Goal: Book appointment/travel/reservation

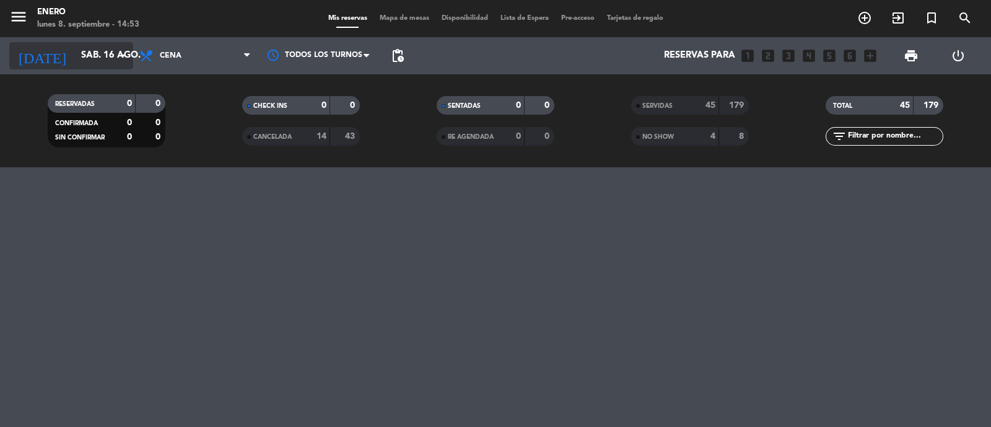
click at [105, 50] on input "sáb. 16 ago." at bounding box center [134, 56] width 119 height 24
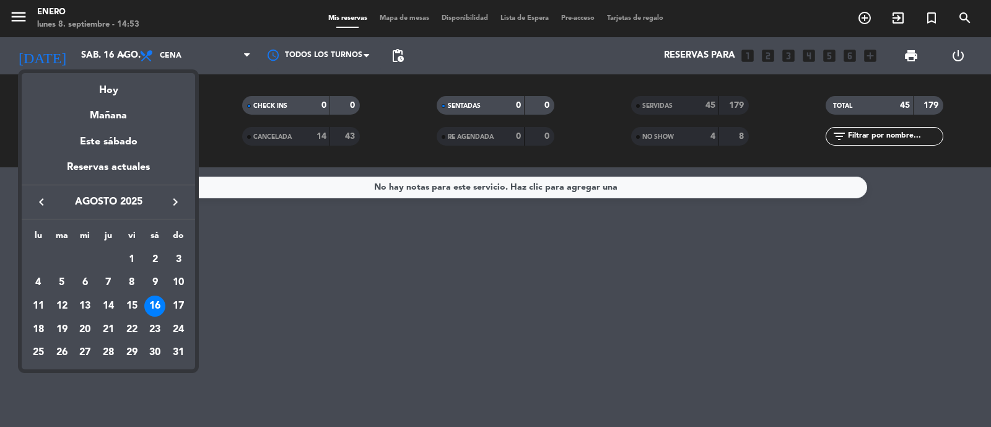
click at [40, 203] on icon "keyboard_arrow_left" at bounding box center [41, 201] width 15 height 15
click at [172, 201] on icon "keyboard_arrow_right" at bounding box center [175, 201] width 15 height 15
click at [60, 303] on div "9" at bounding box center [61, 305] width 21 height 21
type input "[DATE]"
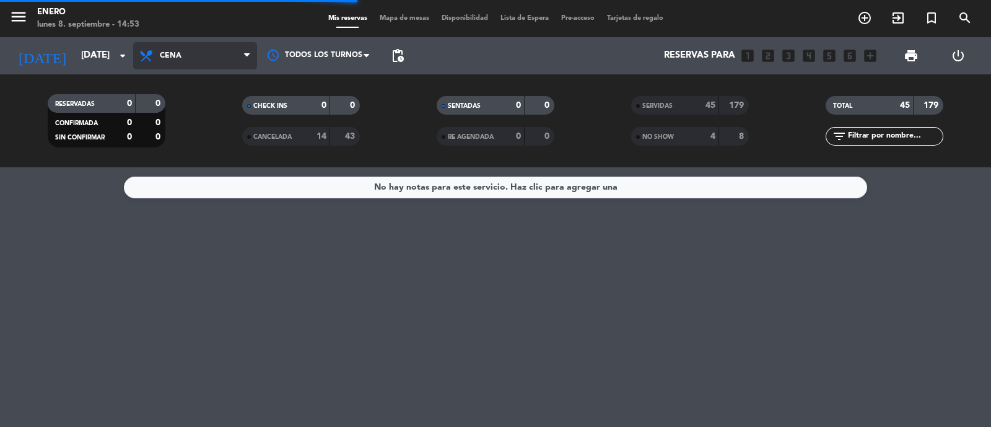
click at [217, 58] on span "Cena" at bounding box center [195, 55] width 124 height 27
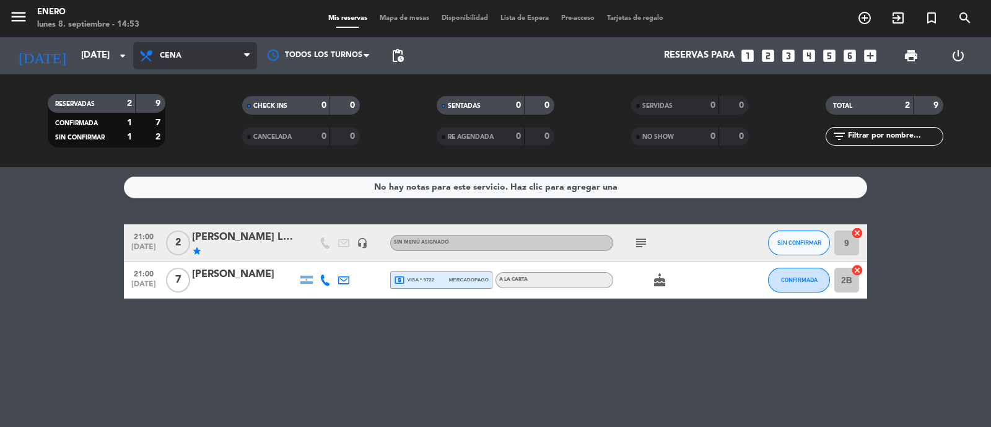
click at [190, 47] on span "Cena" at bounding box center [195, 55] width 124 height 27
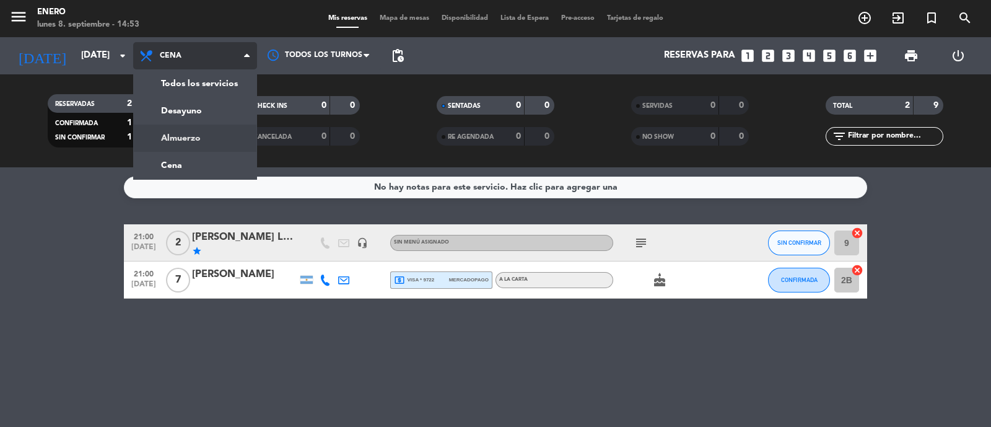
click at [217, 138] on div "menu Enero [DATE] 8. septiembre - 14:53 Mis reservas Mapa de mesas Disponibilid…" at bounding box center [495, 83] width 991 height 167
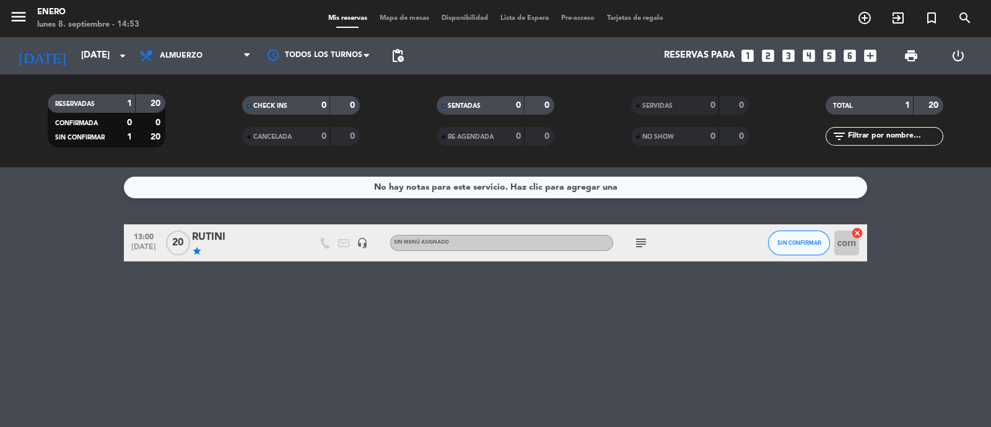
click at [638, 242] on icon "subject" at bounding box center [640, 242] width 15 height 15
